Goal: Transaction & Acquisition: Purchase product/service

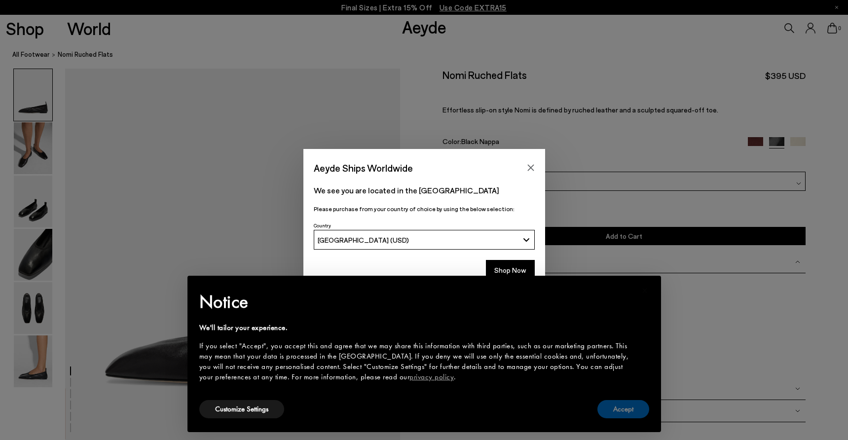
click at [629, 405] on button "Accept" at bounding box center [623, 409] width 52 height 18
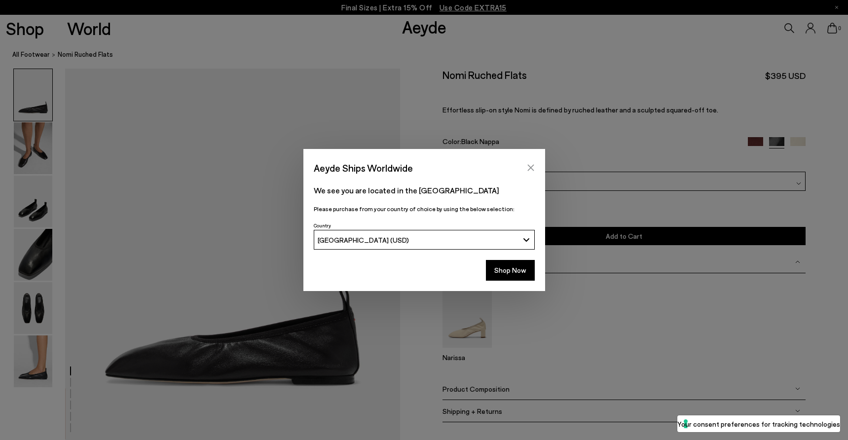
click at [529, 168] on icon "Close" at bounding box center [531, 168] width 8 height 8
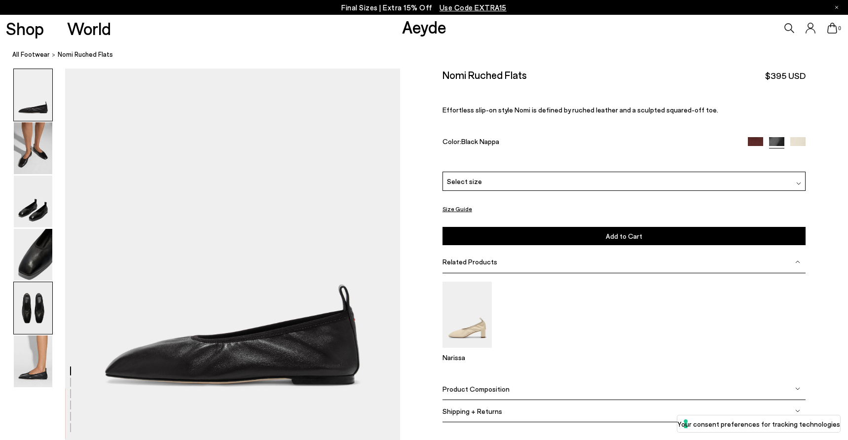
click at [49, 297] on img at bounding box center [33, 308] width 38 height 52
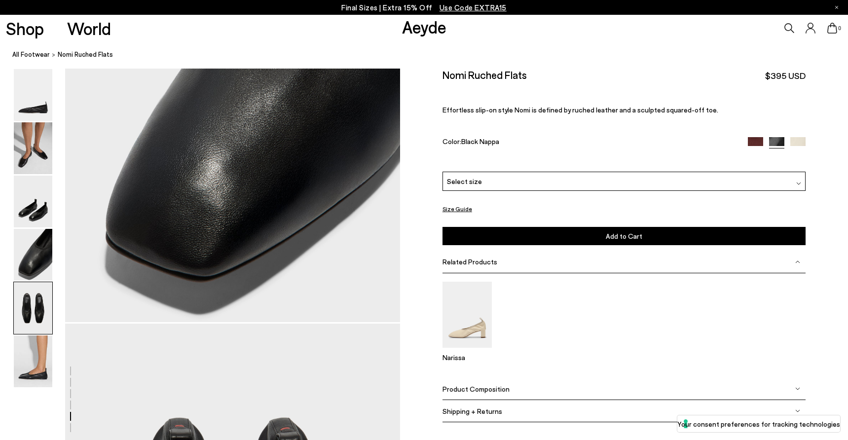
scroll to position [1717, 0]
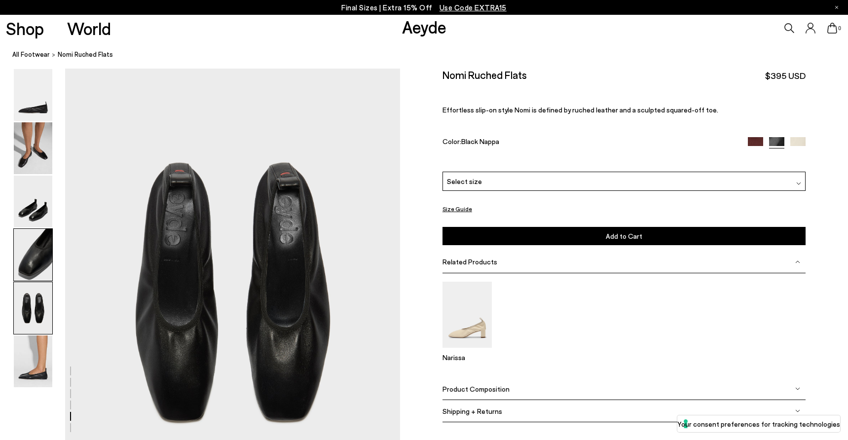
click at [34, 265] on img at bounding box center [33, 255] width 38 height 52
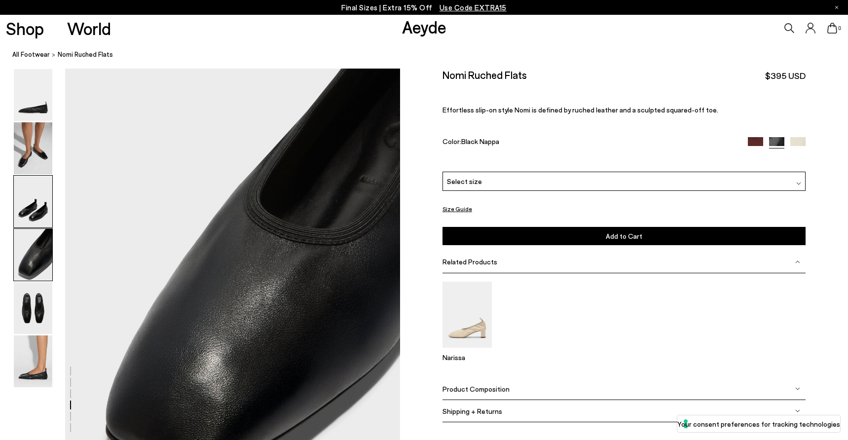
click at [35, 213] on img at bounding box center [33, 202] width 38 height 52
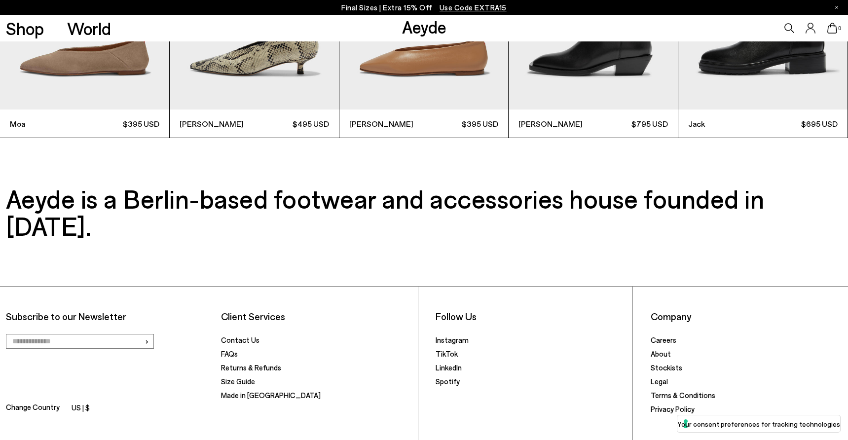
scroll to position [2626, 0]
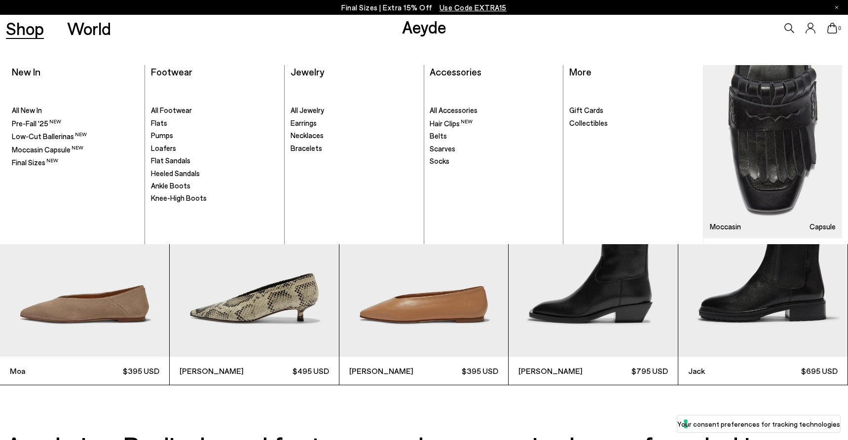
click at [38, 30] on link "Shop" at bounding box center [25, 28] width 38 height 17
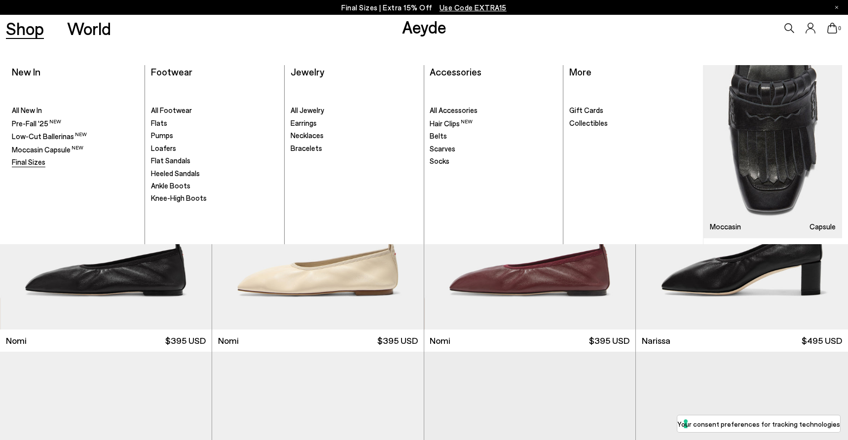
click at [27, 159] on span "Final Sizes" at bounding box center [29, 161] width 34 height 9
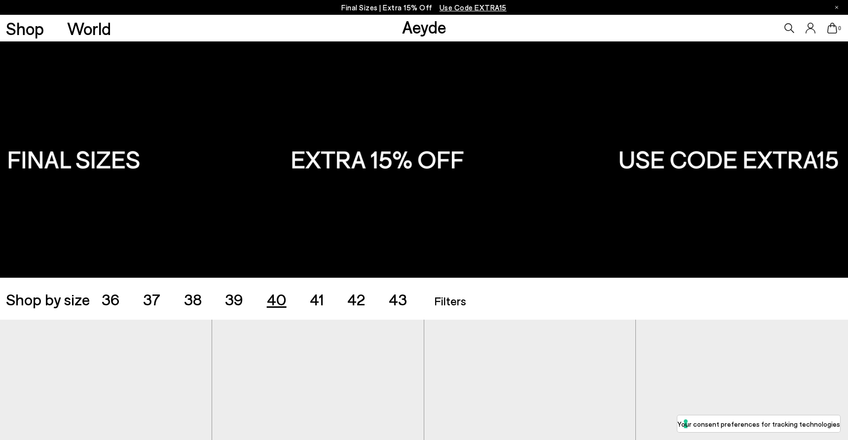
click at [276, 302] on span "40" at bounding box center [277, 299] width 20 height 19
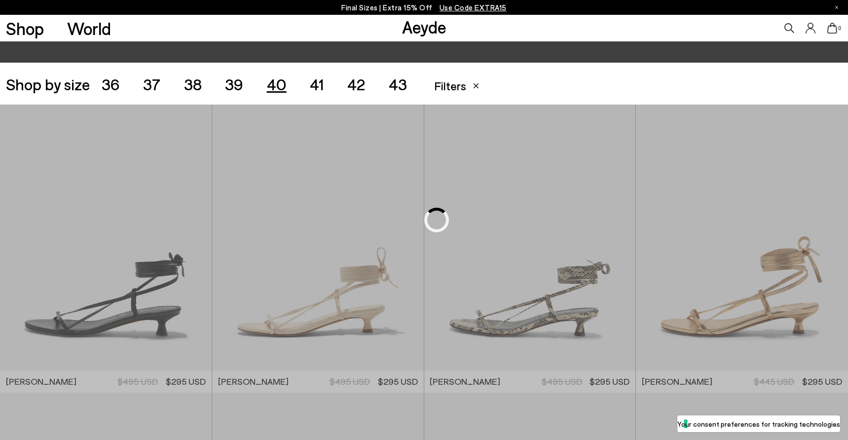
scroll to position [236, 0]
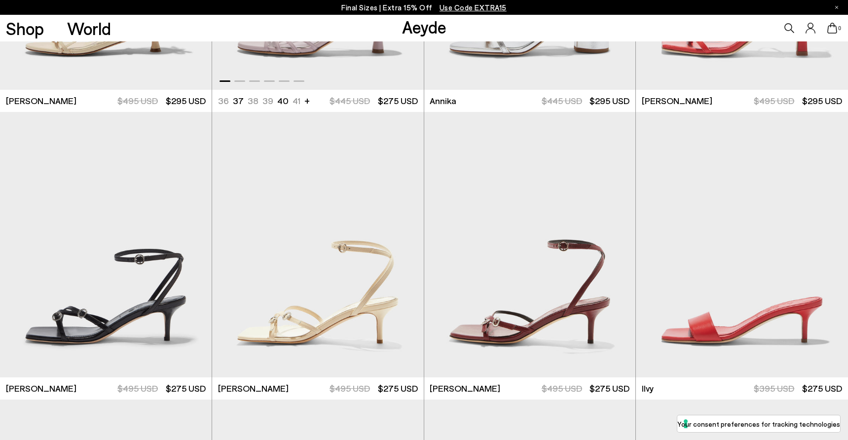
scroll to position [579, 0]
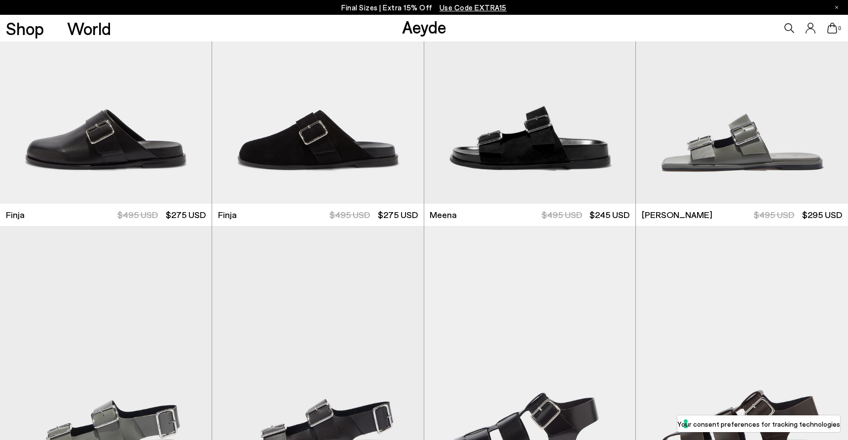
scroll to position [2690, 0]
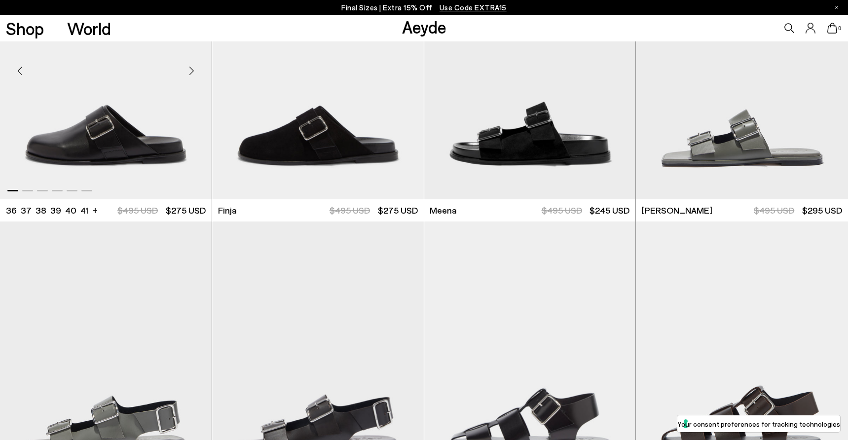
click at [190, 74] on div "Next slide" at bounding box center [192, 71] width 30 height 30
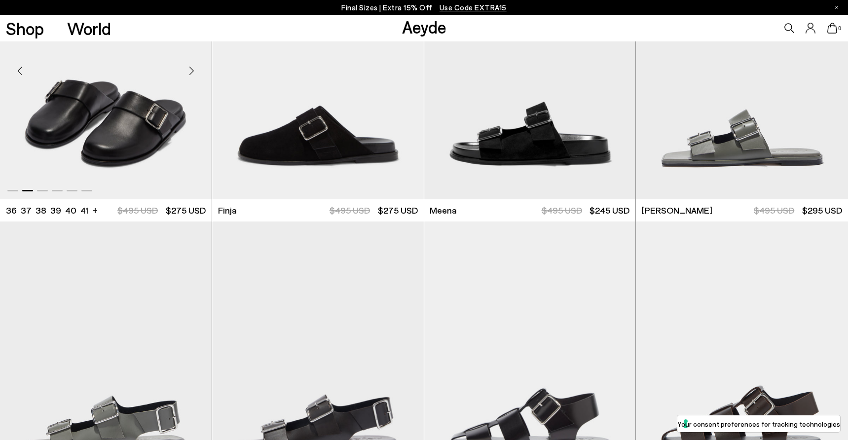
click at [190, 74] on div "Next slide" at bounding box center [192, 71] width 30 height 30
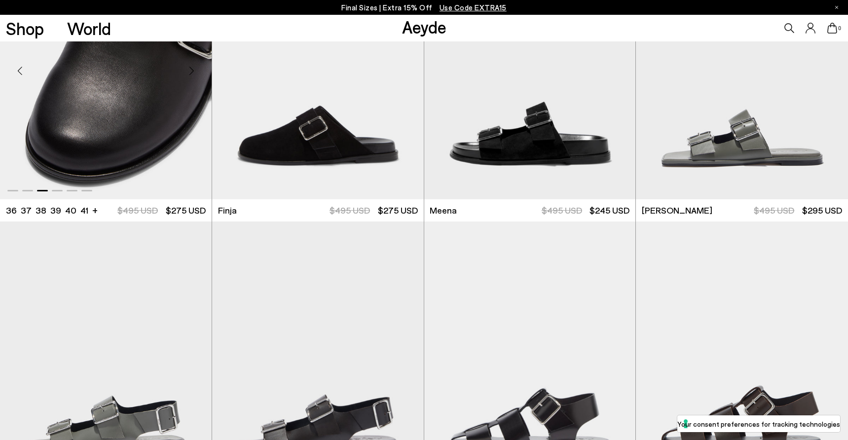
click at [190, 74] on div "Next slide" at bounding box center [192, 71] width 30 height 30
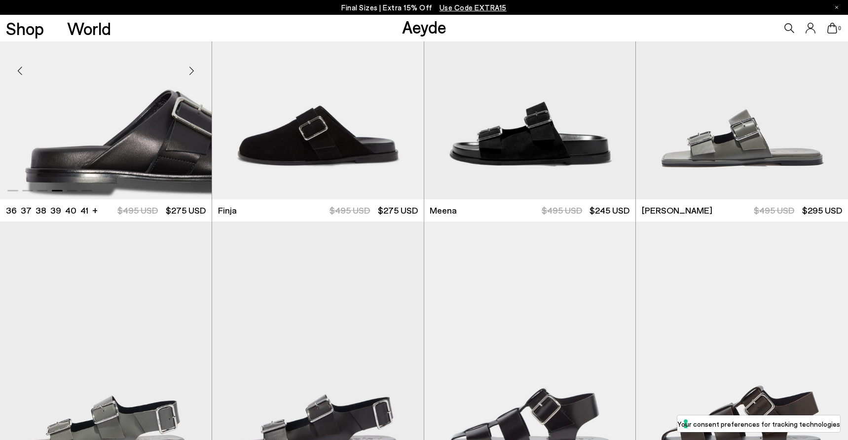
click at [190, 74] on div "Next slide" at bounding box center [192, 71] width 30 height 30
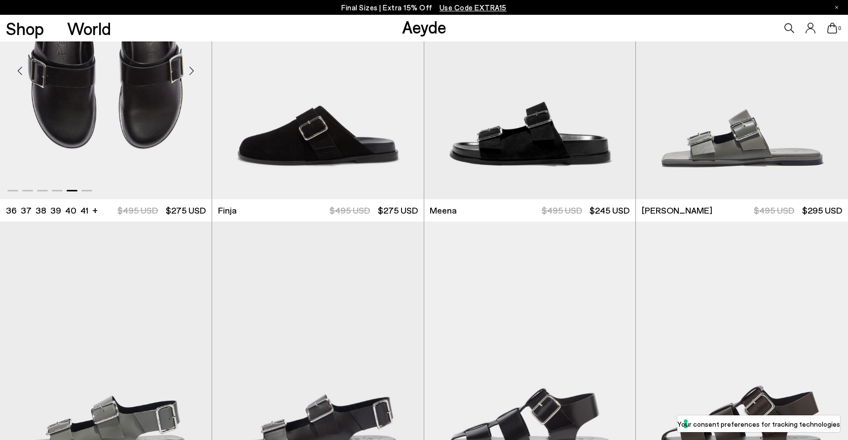
click at [190, 74] on div "Next slide" at bounding box center [192, 71] width 30 height 30
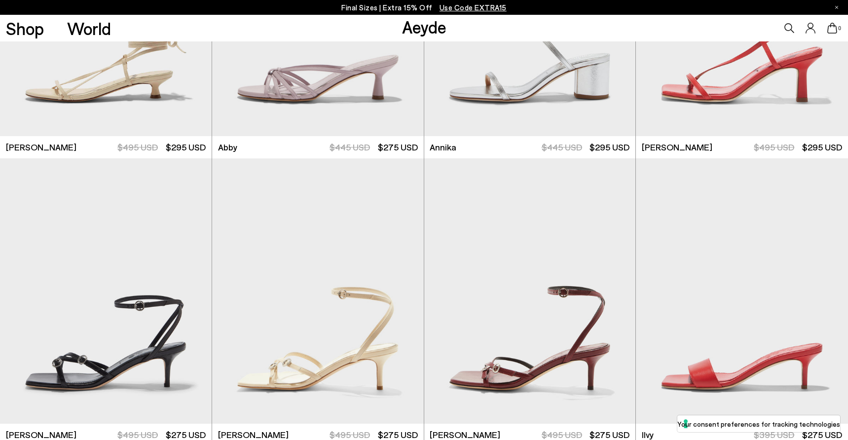
scroll to position [211, 0]
